Goal: Transaction & Acquisition: Purchase product/service

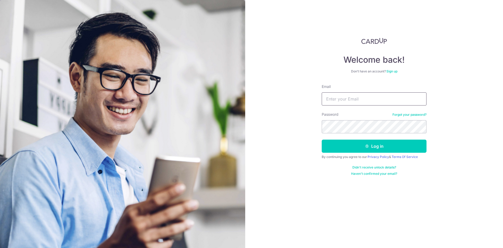
click at [337, 99] on input "Email" at bounding box center [374, 98] width 105 height 13
type input "eijihs@hotmail.com"
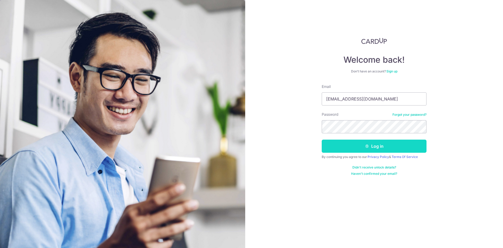
click at [378, 148] on button "Log in" at bounding box center [374, 145] width 105 height 13
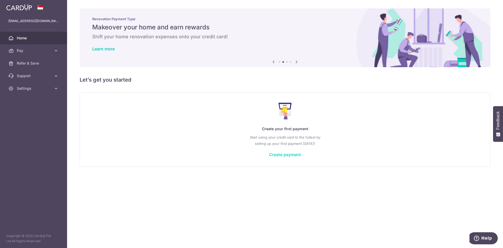
click at [283, 152] on link "Create payment" at bounding box center [285, 154] width 32 height 5
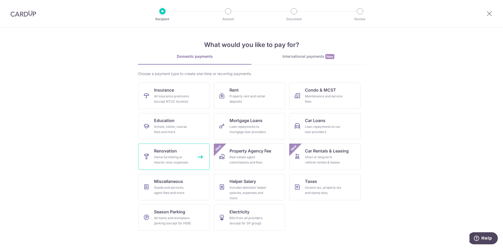
click at [175, 166] on link "Renovation Home furnishing or interior reno-expenses" at bounding box center [173, 156] width 71 height 26
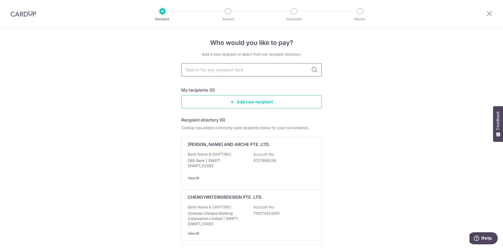
click at [224, 73] on input "text" at bounding box center [251, 69] width 140 height 13
type input "key"
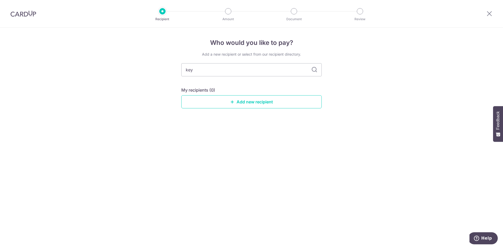
click at [314, 72] on icon at bounding box center [314, 70] width 6 height 6
click at [315, 71] on icon at bounding box center [314, 70] width 6 height 6
click at [210, 72] on input "key" at bounding box center [251, 69] width 140 height 13
type input "key cons"
type input "key concept"
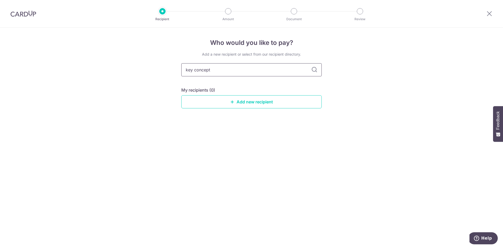
click at [318, 72] on input "key concept" at bounding box center [251, 69] width 140 height 13
click at [314, 68] on icon at bounding box center [314, 70] width 6 height 6
click at [311, 68] on icon at bounding box center [314, 70] width 6 height 6
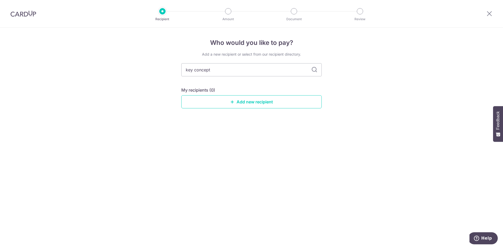
click at [311, 68] on icon at bounding box center [314, 70] width 6 height 6
drag, startPoint x: 311, startPoint y: 68, endPoint x: 315, endPoint y: 72, distance: 4.4
click at [315, 72] on icon at bounding box center [314, 70] width 6 height 6
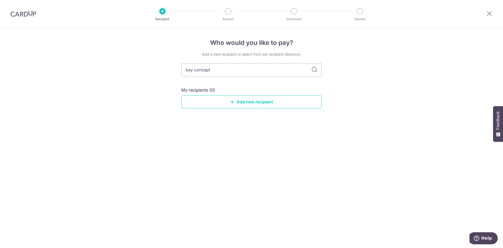
click at [315, 72] on icon at bounding box center [314, 70] width 6 height 6
click at [229, 71] on input "key concept" at bounding box center [251, 69] width 140 height 13
click at [186, 68] on input "key concept" at bounding box center [251, 69] width 140 height 13
click at [190, 70] on input "key concept" at bounding box center [251, 69] width 140 height 13
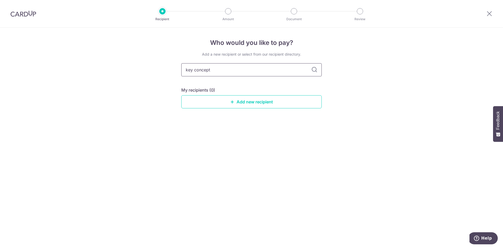
click at [187, 69] on input "key concept" at bounding box center [251, 69] width 140 height 13
type input "ey concept"
type input "ey conceptK"
type input "ey concept"
click at [185, 69] on input "ey concept" at bounding box center [251, 69] width 140 height 13
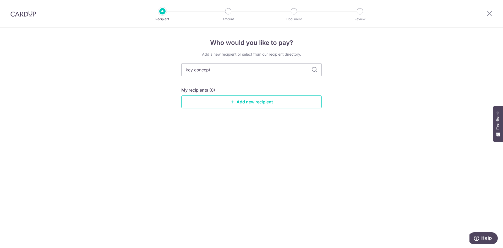
type input "key concept"
click at [314, 69] on icon at bounding box center [314, 70] width 6 height 6
click at [236, 96] on link "Add new recipient" at bounding box center [251, 101] width 140 height 13
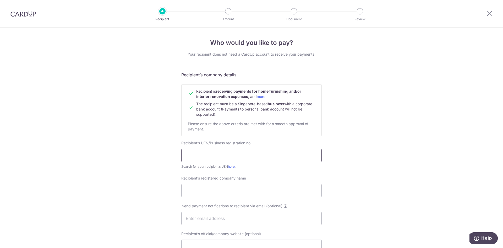
click at [241, 155] on input "text" at bounding box center [251, 155] width 140 height 13
click at [231, 165] on link "here" at bounding box center [231, 166] width 7 height 4
click at [259, 154] on input "text" at bounding box center [251, 155] width 140 height 13
click at [256, 192] on input "Recipient’s registered company name" at bounding box center [251, 190] width 140 height 13
type input "k"
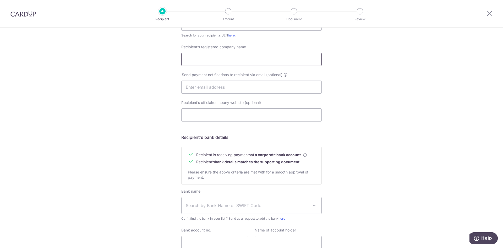
scroll to position [174, 0]
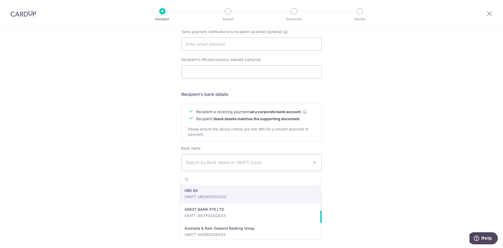
click at [232, 161] on span "Search by Bank Name or SWIFT Code" at bounding box center [247, 162] width 123 height 6
click at [366, 141] on div "Who would you like to pay? Your recipient does not need a CardUp account to rec…" at bounding box center [251, 51] width 503 height 394
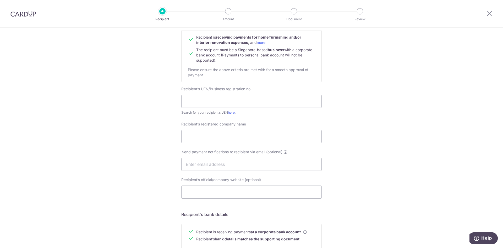
scroll to position [0, 0]
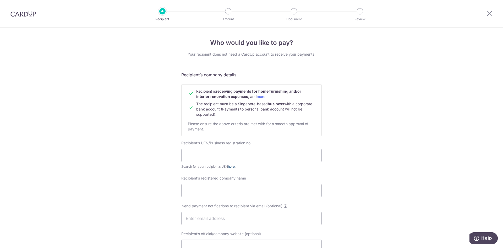
click at [232, 167] on link "here" at bounding box center [231, 166] width 7 height 4
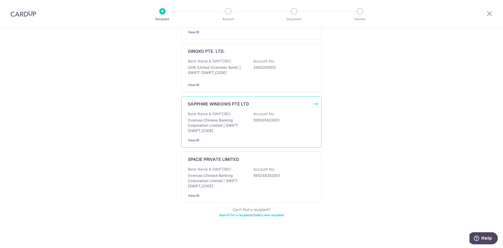
scroll to position [254, 0]
drag, startPoint x: 244, startPoint y: 215, endPoint x: 273, endPoint y: 34, distance: 183.6
click at [244, 215] on link "Search for a recipient" at bounding box center [235, 214] width 32 height 4
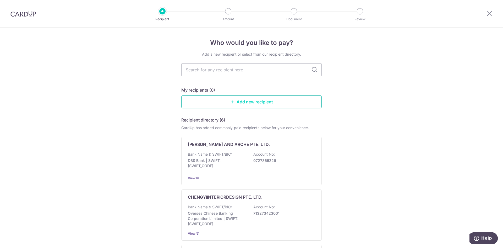
click at [274, 103] on link "Add new recipient" at bounding box center [251, 101] width 140 height 13
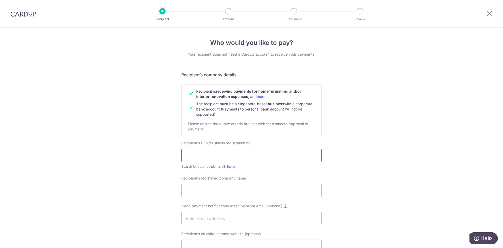
click at [242, 160] on input "text" at bounding box center [251, 155] width 140 height 13
type input "201839450R"
click at [275, 171] on form "Recipient’s company details Recipient is receiving payments for home furnishing…" at bounding box center [251, 234] width 140 height 325
click at [236, 157] on input "201839450R" at bounding box center [251, 155] width 140 height 13
click at [248, 187] on input "Recipient’s registered company name" at bounding box center [251, 190] width 140 height 13
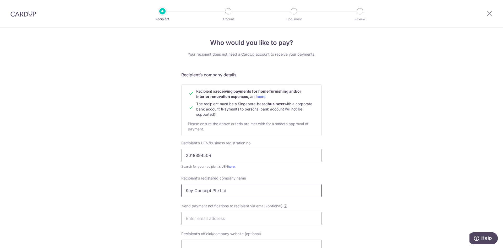
type input "Key Concept Pte Ltd"
click at [385, 183] on div "Who would you like to pay? Your recipient does not need a CardUp account to rec…" at bounding box center [251, 225] width 503 height 394
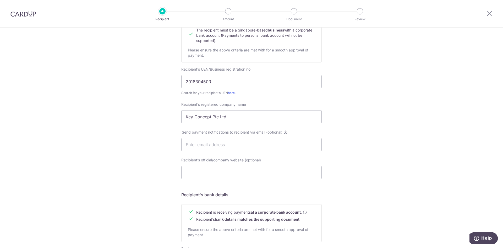
scroll to position [79, 0]
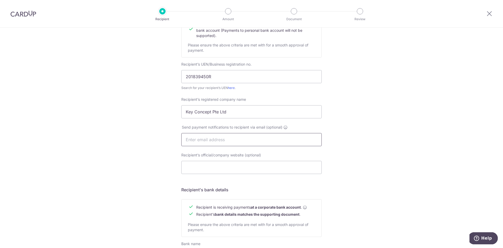
click at [298, 143] on input "text" at bounding box center [251, 139] width 140 height 13
type input "Y"
type input "y"
type input "enquires@keyconcept.com.sg"
click at [258, 163] on input "Recipient’s official/company website (optional)" at bounding box center [251, 167] width 140 height 13
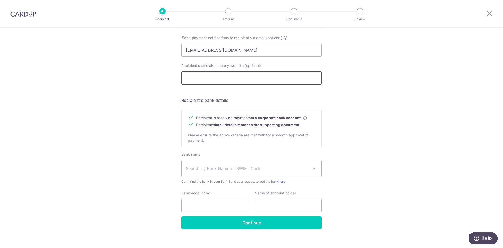
scroll to position [174, 0]
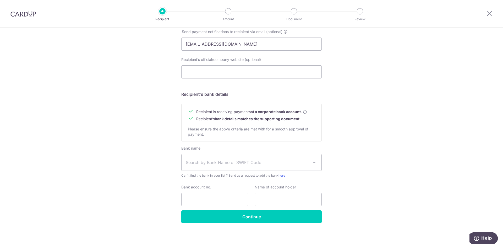
click at [264, 159] on span "Search by Bank Name or SWIFT Code" at bounding box center [252, 162] width 140 height 16
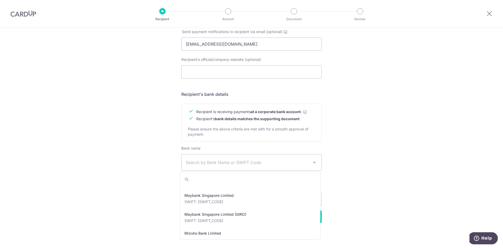
scroll to position [891, 0]
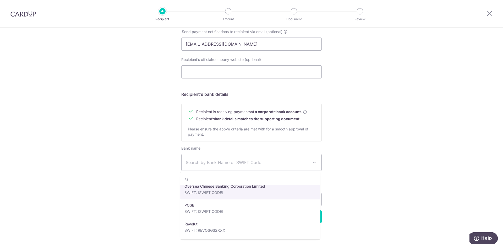
select select "12"
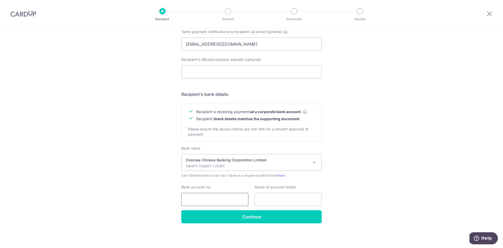
click at [223, 201] on input "Bank account no." at bounding box center [214, 199] width 67 height 13
type input "713118784001"
click at [273, 201] on input "text" at bounding box center [288, 199] width 67 height 13
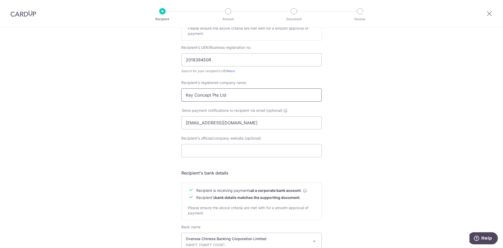
type input "K"
drag, startPoint x: 227, startPoint y: 96, endPoint x: 148, endPoint y: 96, distance: 79.1
click at [148, 96] on div "Who would you like to pay? Your recipient does not need a CardUp account to rec…" at bounding box center [251, 129] width 503 height 394
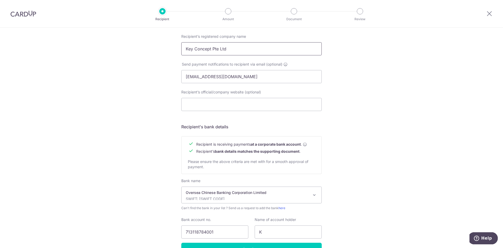
scroll to position [174, 0]
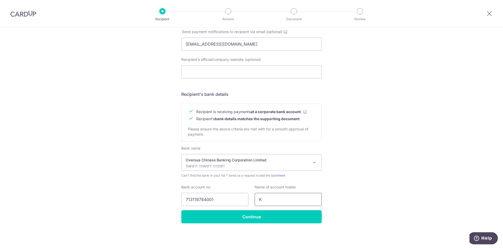
click at [284, 198] on input "K" at bounding box center [288, 199] width 67 height 13
paste input "Key Concept Pte Ltd"
type input "Key Concept Pte Ltd"
click at [282, 212] on input "Continue" at bounding box center [251, 216] width 140 height 13
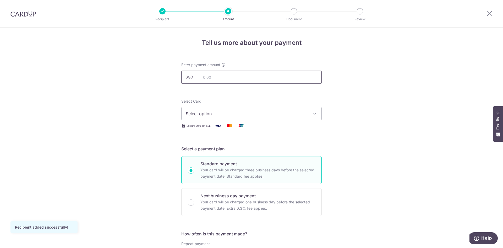
click at [237, 78] on input "text" at bounding box center [251, 76] width 140 height 13
type input "33,000.00"
click at [275, 118] on button "Select option" at bounding box center [251, 113] width 140 height 13
click at [258, 130] on span "Add credit card" at bounding box center [256, 127] width 122 height 5
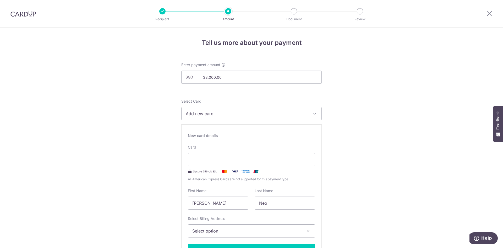
drag, startPoint x: 221, startPoint y: 204, endPoint x: 136, endPoint y: 188, distance: 87.1
type input "Yi Hui"
click at [273, 202] on input "Neo" at bounding box center [285, 202] width 61 height 13
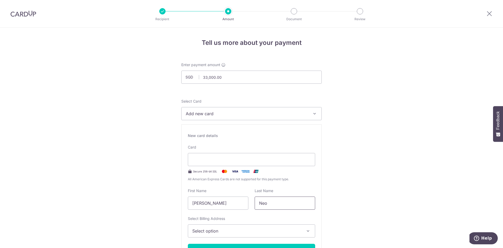
click at [273, 202] on input "Neo" at bounding box center [285, 202] width 61 height 13
type input "Low"
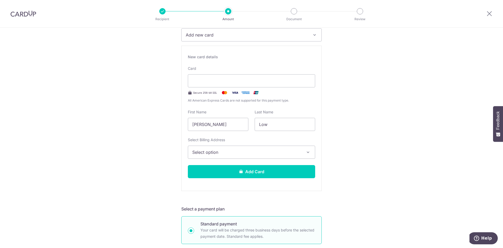
click at [241, 153] on span "Select option" at bounding box center [246, 152] width 109 height 6
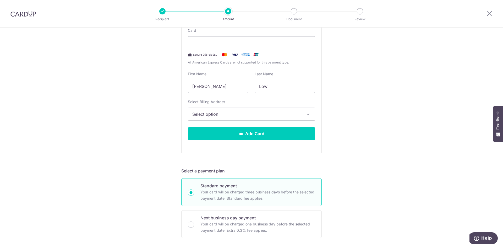
scroll to position [157, 0]
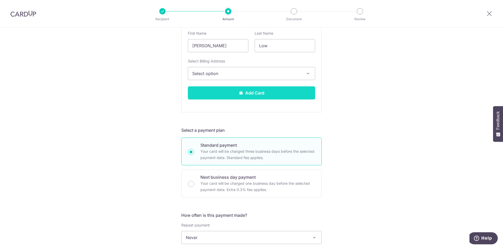
click at [247, 97] on button "Add Card" at bounding box center [251, 92] width 127 height 13
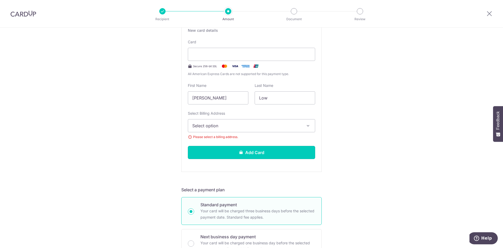
scroll to position [105, 0]
click at [244, 124] on span "Select option" at bounding box center [246, 126] width 109 height 6
click at [226, 140] on span "Add Billing Address" at bounding box center [256, 140] width 109 height 5
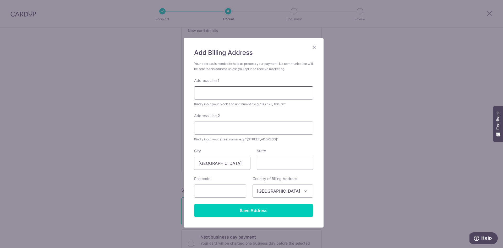
click at [227, 94] on input "Address Line 1" at bounding box center [253, 92] width 119 height 13
type input "870 Yishun ST 81"
type input "760870"
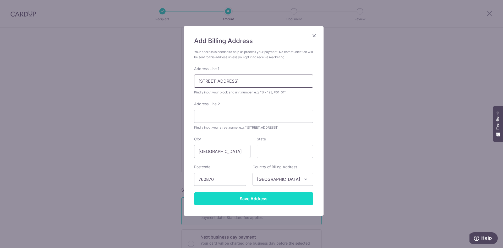
scroll to position [18, 0]
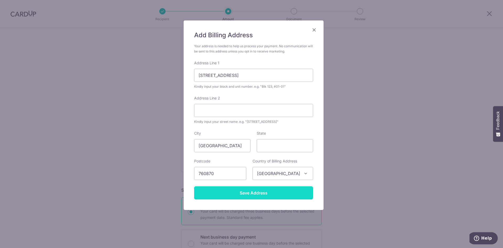
click at [287, 190] on input "Save Address" at bounding box center [253, 192] width 119 height 13
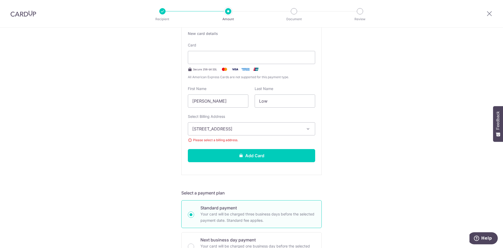
scroll to position [131, 0]
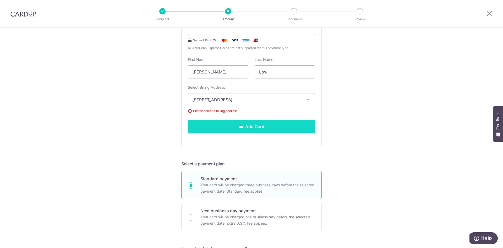
click at [267, 127] on button "Add Card" at bounding box center [251, 126] width 127 height 13
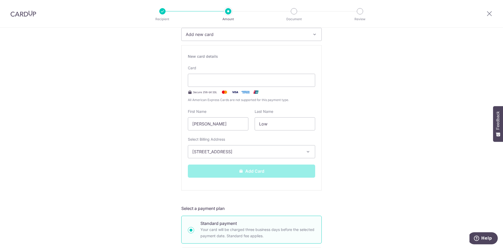
scroll to position [79, 0]
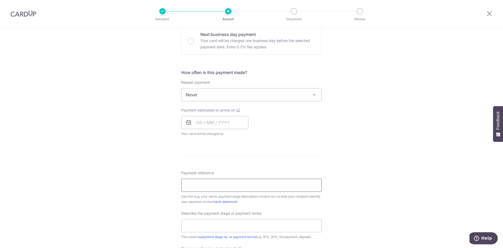
scroll to position [157, 0]
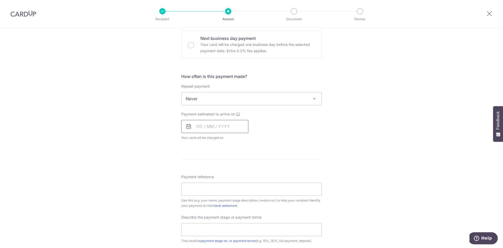
click at [217, 127] on input "text" at bounding box center [214, 126] width 67 height 13
click at [244, 177] on link "12" at bounding box center [244, 174] width 8 height 8
type input "12/09/2025"
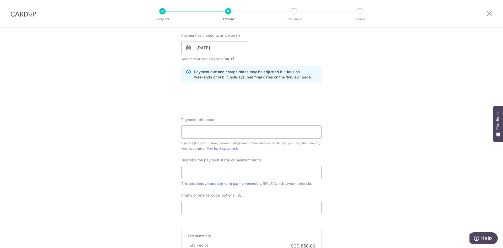
scroll to position [262, 0]
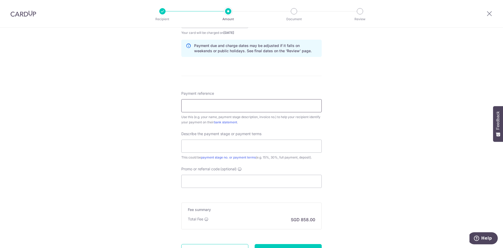
click at [271, 110] on input "Payment reference" at bounding box center [251, 105] width 140 height 13
type input "2025098401MT"
click at [213, 147] on input "text" at bounding box center [251, 145] width 140 height 13
type input "$"
type input "40%"
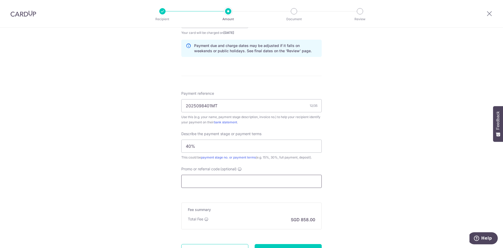
click at [238, 182] on input "Promo or referral code (optional)" at bounding box center [251, 180] width 140 height 13
paste input "Key Concept Pte Ltd"
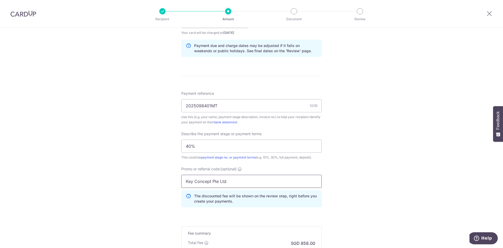
drag, startPoint x: 239, startPoint y: 182, endPoint x: 163, endPoint y: 178, distance: 76.1
click at [163, 178] on div "Tell us more about your payment Enter payment amount SGD 33,000.00 33000.00 Car…" at bounding box center [251, 43] width 503 height 554
type input "reno25one"
click at [363, 187] on div "Tell us more about your payment Enter payment amount SGD 33,000.00 33000.00 Car…" at bounding box center [251, 43] width 503 height 554
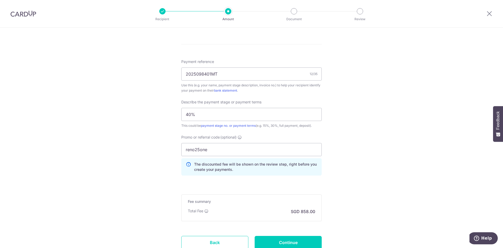
scroll to position [334, 0]
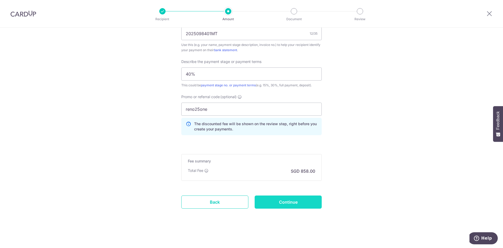
click at [275, 205] on input "Continue" at bounding box center [288, 201] width 67 height 13
type input "Create Schedule"
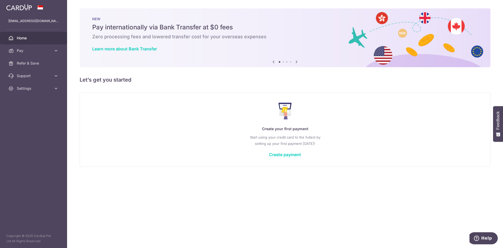
click at [298, 62] on icon at bounding box center [296, 61] width 6 height 7
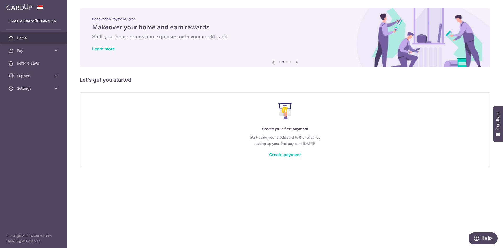
click at [298, 62] on icon at bounding box center [296, 61] width 6 height 7
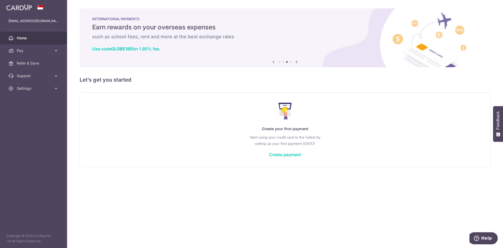
click at [298, 62] on icon at bounding box center [296, 61] width 6 height 7
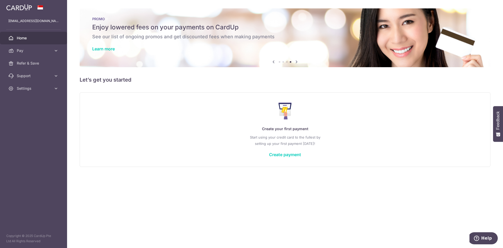
click at [273, 62] on icon at bounding box center [273, 61] width 6 height 7
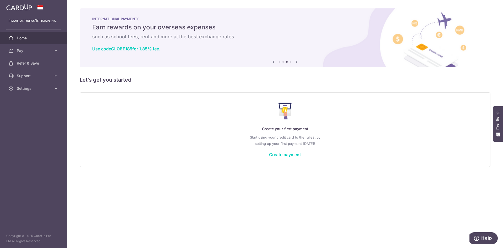
click at [273, 62] on icon at bounding box center [273, 61] width 6 height 7
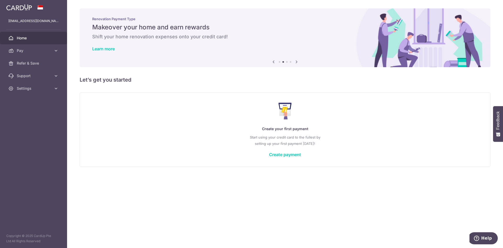
click at [273, 62] on icon at bounding box center [273, 61] width 6 height 7
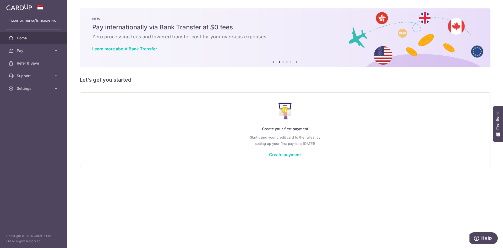
click at [273, 62] on icon at bounding box center [273, 61] width 6 height 7
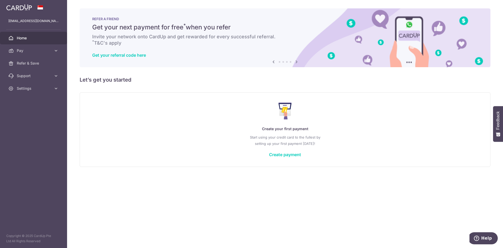
click at [273, 62] on icon at bounding box center [273, 61] width 6 height 7
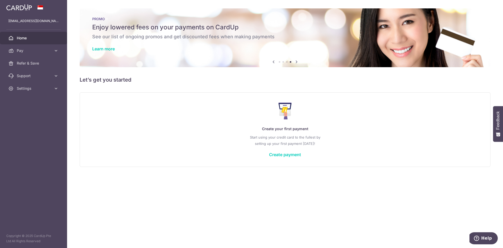
click at [273, 62] on icon at bounding box center [273, 61] width 6 height 7
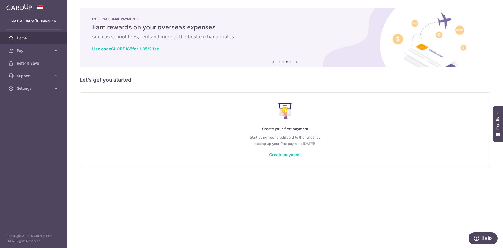
click at [273, 62] on icon at bounding box center [273, 61] width 6 height 7
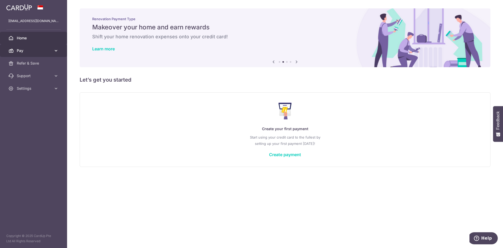
click at [47, 51] on span "Pay" at bounding box center [34, 50] width 35 height 5
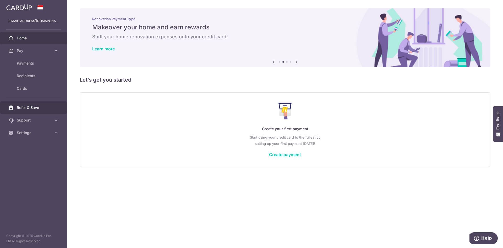
click at [40, 111] on link "Refer & Save" at bounding box center [33, 107] width 67 height 13
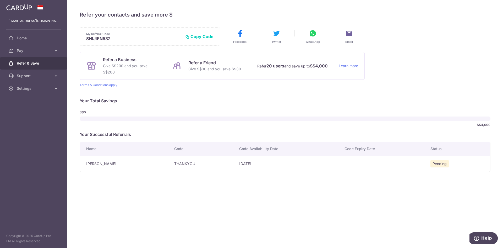
drag, startPoint x: 391, startPoint y: 166, endPoint x: 294, endPoint y: 162, distance: 96.7
click at [294, 162] on tr "[PERSON_NAME] THANKYOU [DATE] - Pending" at bounding box center [285, 163] width 410 height 16
click at [351, 165] on td "-" at bounding box center [383, 163] width 86 height 16
click at [251, 166] on td "[DATE]" at bounding box center [287, 163] width 105 height 16
click at [61, 75] on link "Support" at bounding box center [33, 75] width 67 height 13
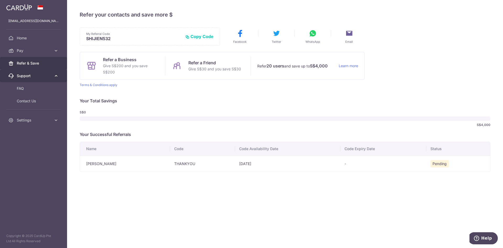
click at [57, 76] on icon at bounding box center [55, 75] width 5 height 5
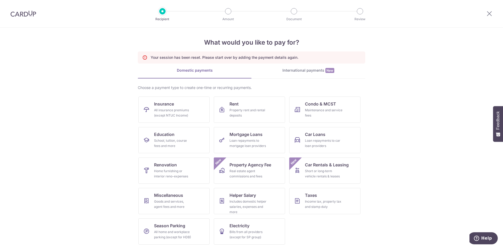
scroll to position [3, 0]
click at [145, 165] on link "Renovation Home furnishing or interior reno-expenses" at bounding box center [173, 169] width 71 height 26
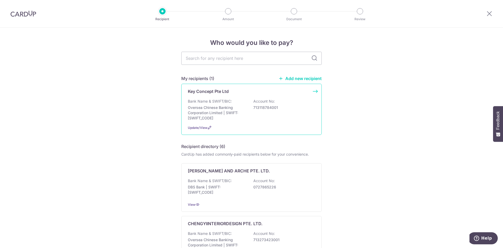
click at [260, 96] on div "Key Concept Pte Ltd Bank Name & SWIFT/BIC: Oversea Chinese Banking Corporation …" at bounding box center [251, 109] width 140 height 51
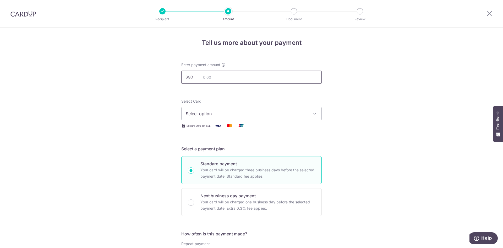
click at [261, 73] on input "text" at bounding box center [251, 76] width 140 height 13
type input "33,000.00"
click at [231, 109] on button "Select option" at bounding box center [251, 113] width 140 height 13
click at [228, 152] on span "**** 6045" at bounding box center [252, 151] width 132 height 6
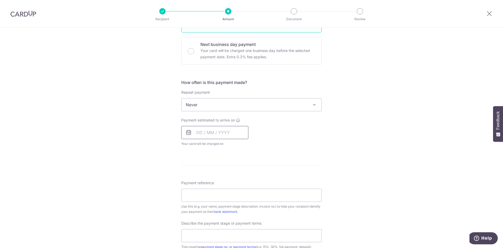
scroll to position [157, 0]
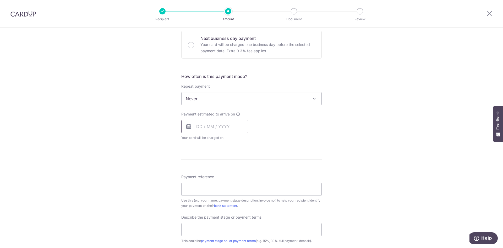
click at [195, 128] on input "text" at bounding box center [214, 126] width 67 height 13
click at [243, 173] on link "12" at bounding box center [244, 174] width 8 height 8
type input "[DATE]"
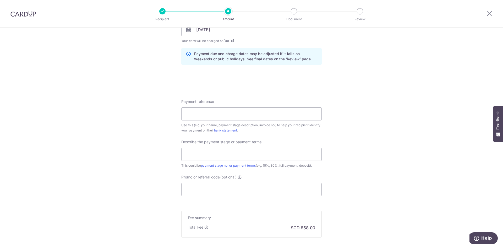
scroll to position [288, 0]
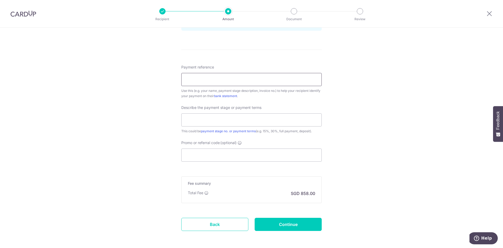
click at [228, 77] on input "Payment reference" at bounding box center [251, 79] width 140 height 13
type input "2025098401MT"
click at [212, 120] on input "text" at bounding box center [251, 119] width 140 height 13
type input "40%"
click at [217, 155] on input "Promo or referral code (optional)" at bounding box center [251, 154] width 140 height 13
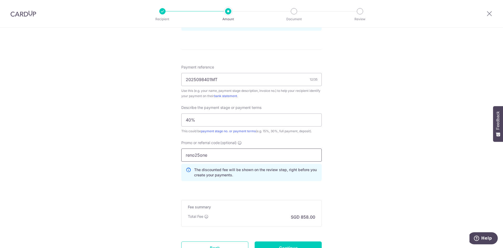
type input "reno25one"
click at [359, 171] on div "Tell us more about your payment Enter payment amount SGD 33,000.00 33000.00 Sel…" at bounding box center [251, 16] width 503 height 554
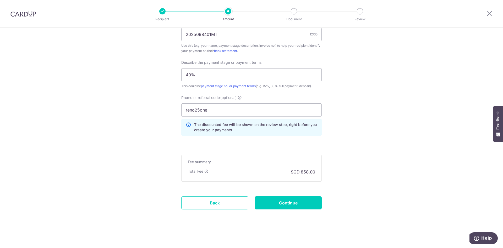
scroll to position [334, 0]
click at [293, 199] on input "Continue" at bounding box center [288, 201] width 67 height 13
type input "Create Schedule"
